Goal: Contribute content

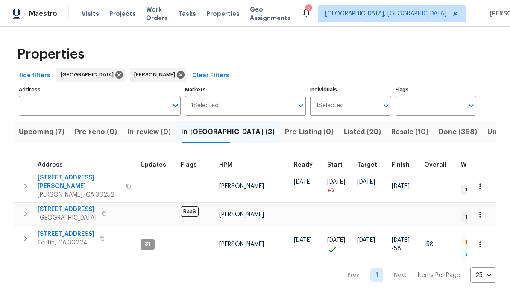
click at [344, 137] on span "Listed (20)" at bounding box center [362, 132] width 37 height 12
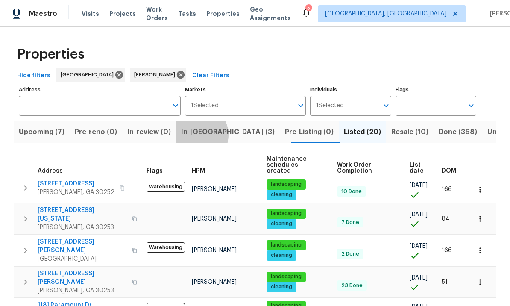
click at [204, 136] on span "In-reno (3)" at bounding box center [228, 132] width 94 height 12
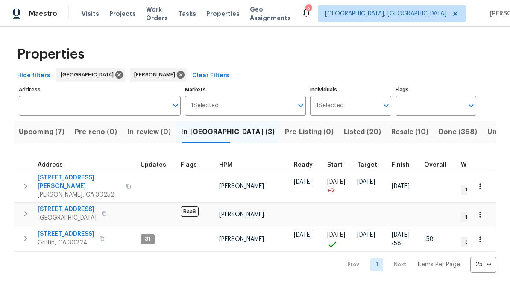
click at [59, 230] on span "1104 Maple Dr" at bounding box center [66, 234] width 57 height 9
click at [58, 181] on span "111 Harper Rd" at bounding box center [79, 181] width 83 height 17
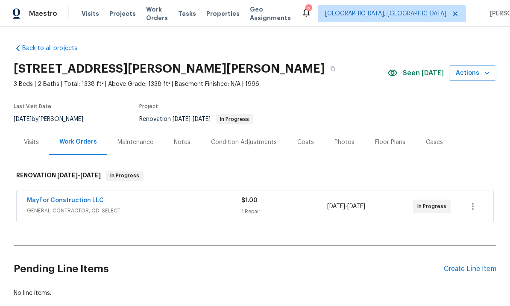
click at [182, 142] on div "Notes" at bounding box center [182, 142] width 17 height 9
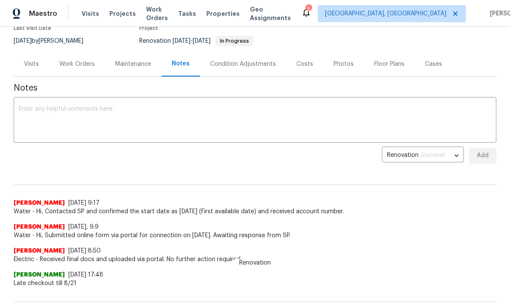
scroll to position [77, 0]
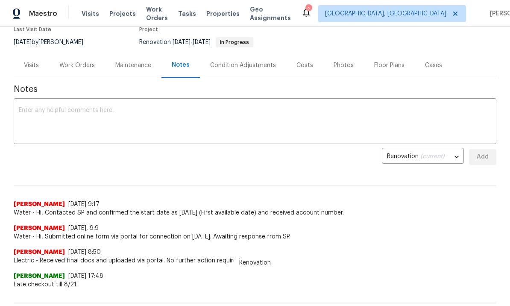
click at [97, 117] on textarea at bounding box center [255, 122] width 472 height 30
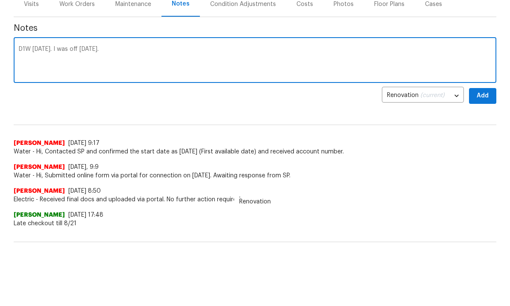
type textarea "D1W [DATE]. I was off [DATE]."
click at [485, 152] on span "Add" at bounding box center [483, 157] width 14 height 11
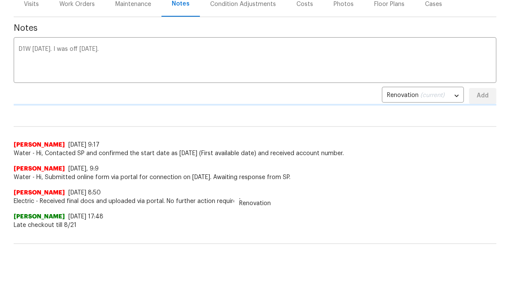
scroll to position [61, 0]
